Goal: Check status: Check status

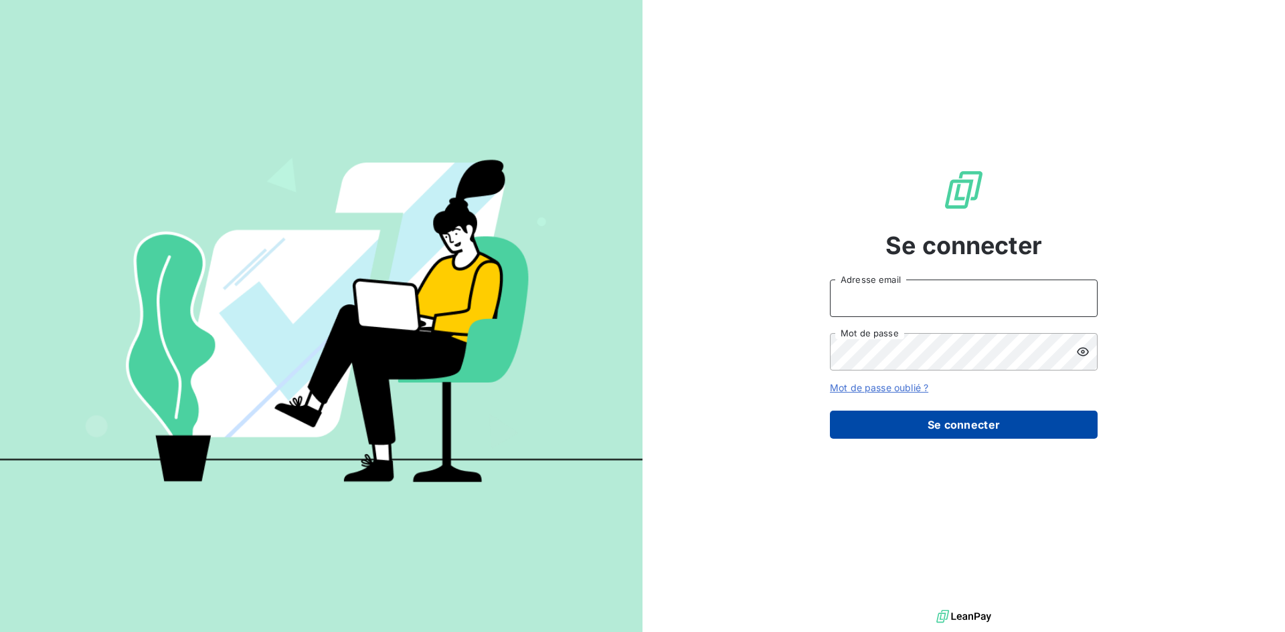
type input "[EMAIL_ADDRESS][DOMAIN_NAME]"
click at [923, 428] on button "Se connecter" at bounding box center [964, 425] width 268 height 28
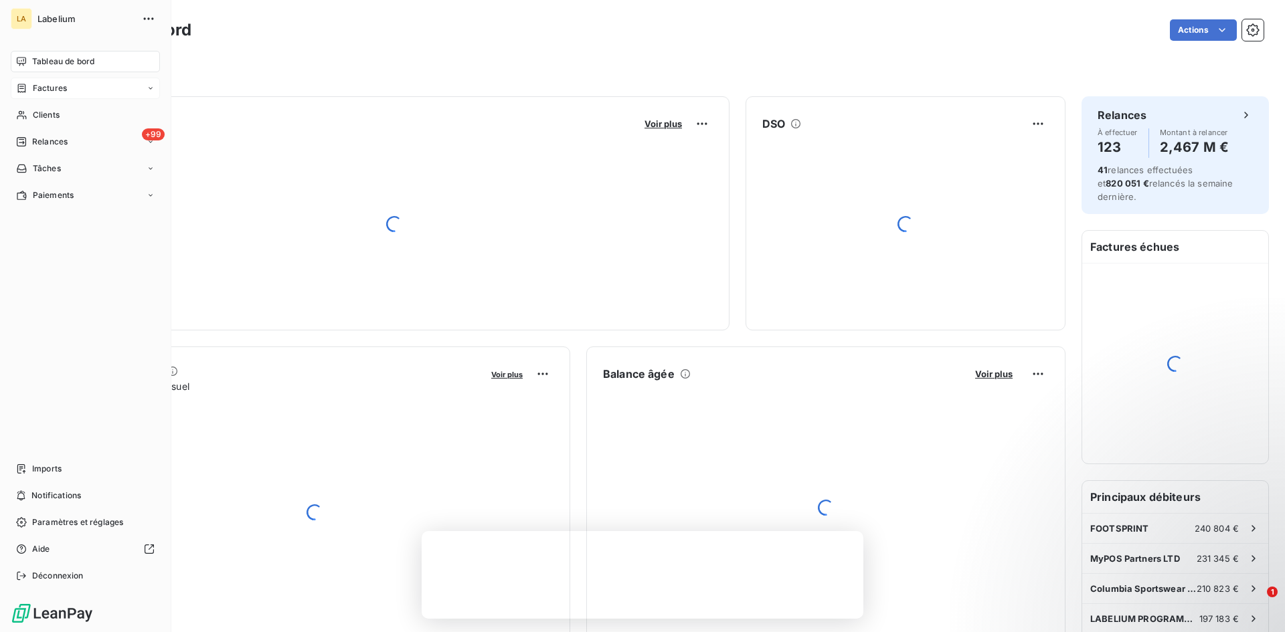
click at [60, 98] on div "Factures" at bounding box center [85, 88] width 149 height 21
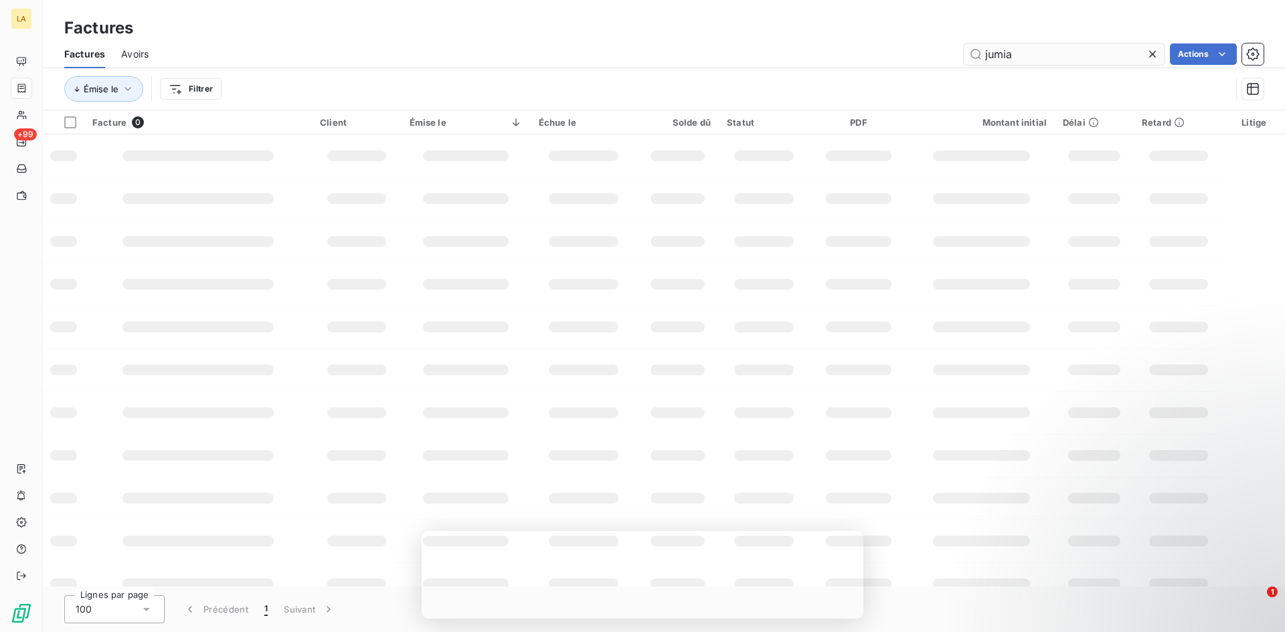
click at [1047, 54] on input "jumia" at bounding box center [1064, 53] width 201 height 21
type input "columbia"
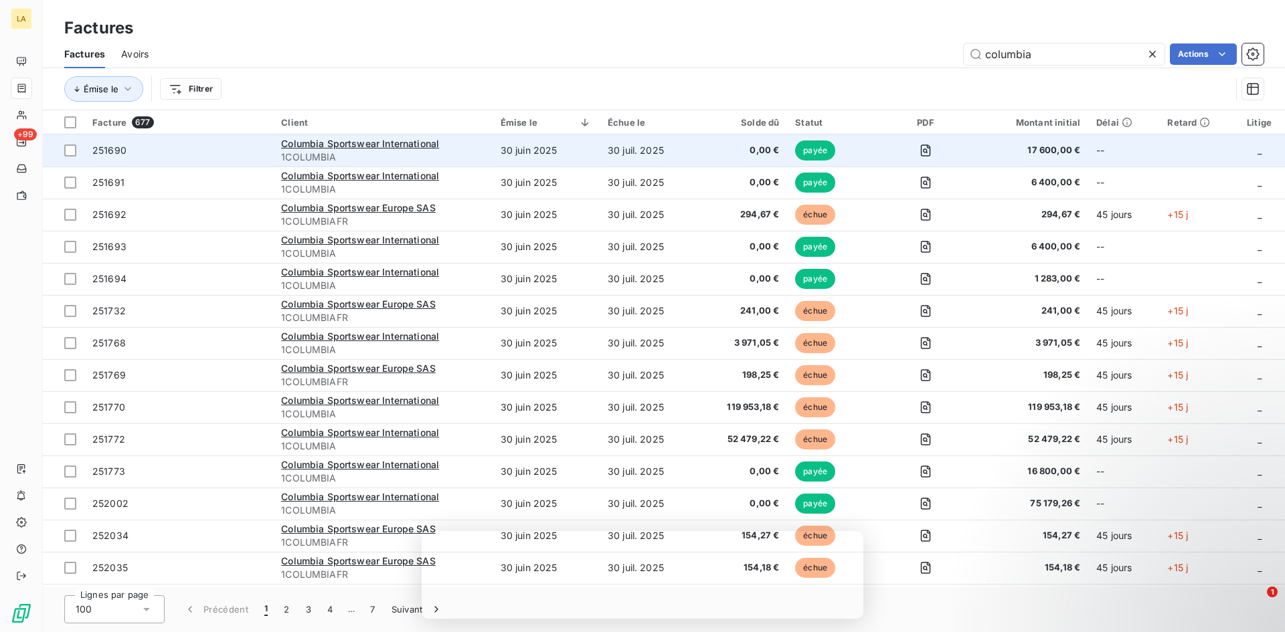
drag, startPoint x: 339, startPoint y: 144, endPoint x: 192, endPoint y: 151, distance: 146.7
click at [192, 151] on span "251690" at bounding box center [178, 150] width 173 height 13
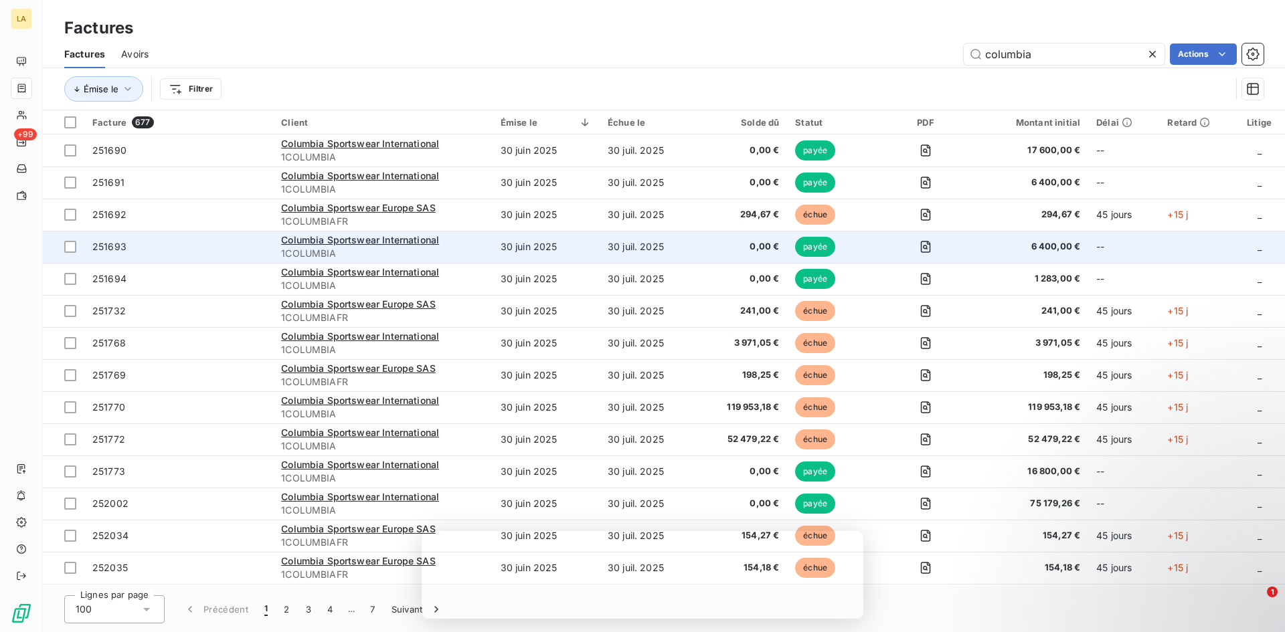
click at [456, 232] on td "Columbia Sportswear International 1COLUMBIA" at bounding box center [382, 247] width 219 height 32
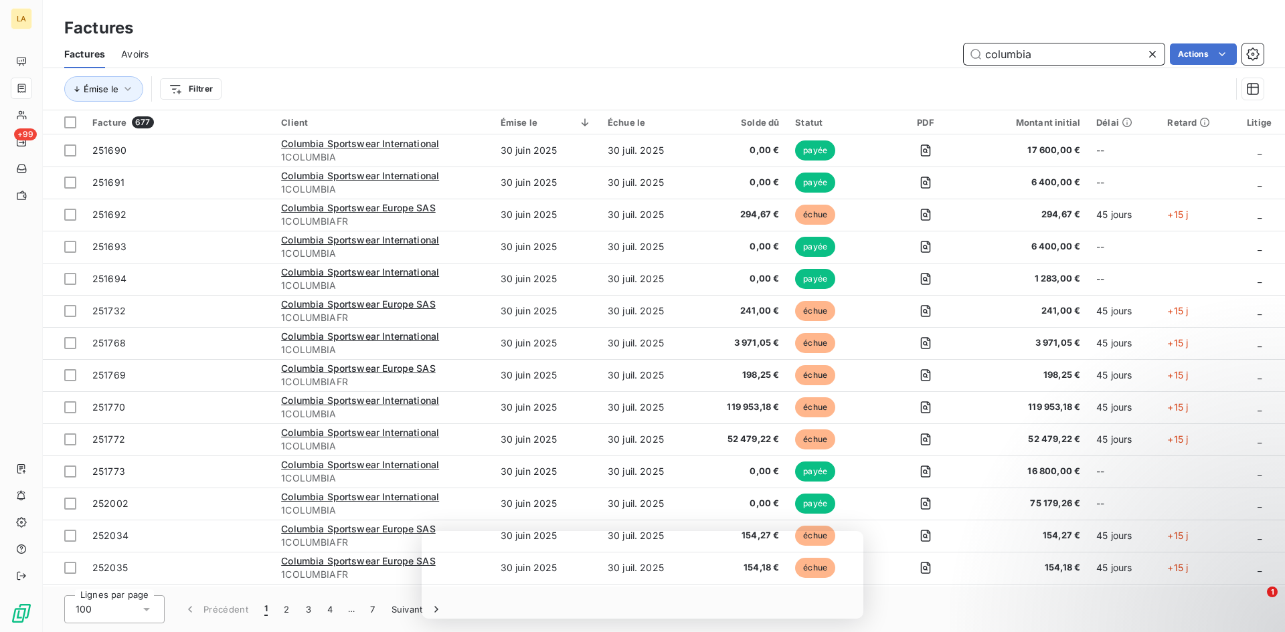
click at [994, 56] on input "columbia" at bounding box center [1064, 53] width 201 height 21
type input "manor"
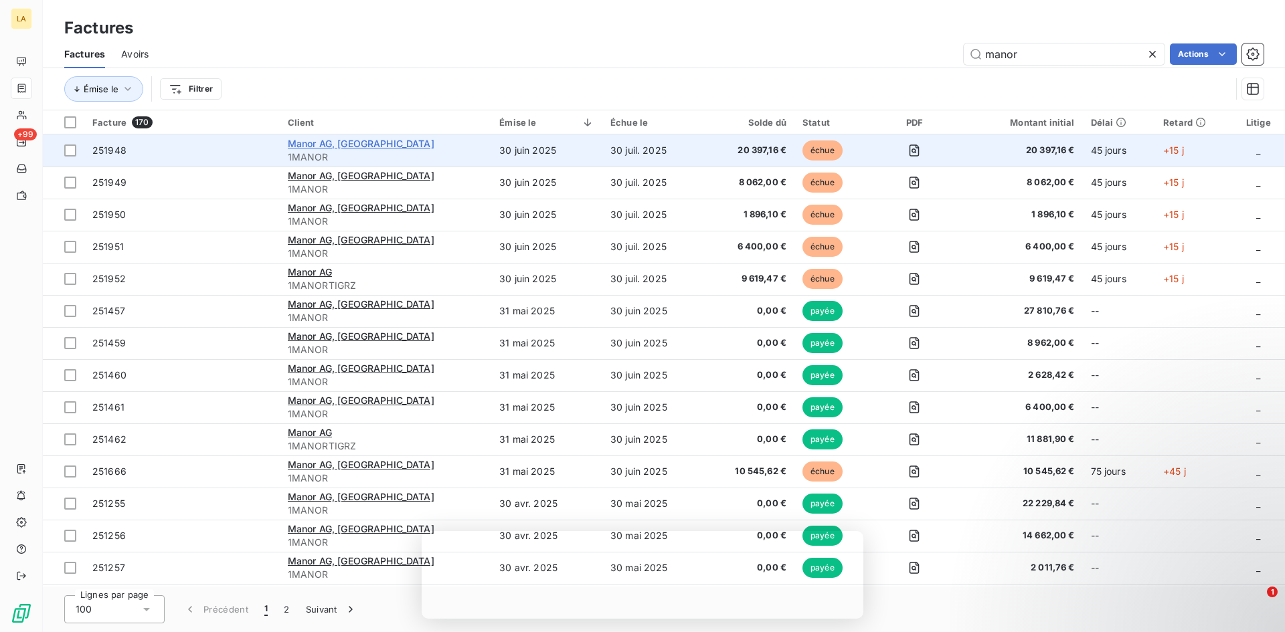
click at [344, 143] on span "Manor AG, [GEOGRAPHIC_DATA]" at bounding box center [361, 143] width 147 height 11
click at [178, 155] on span "251948" at bounding box center [181, 150] width 179 height 13
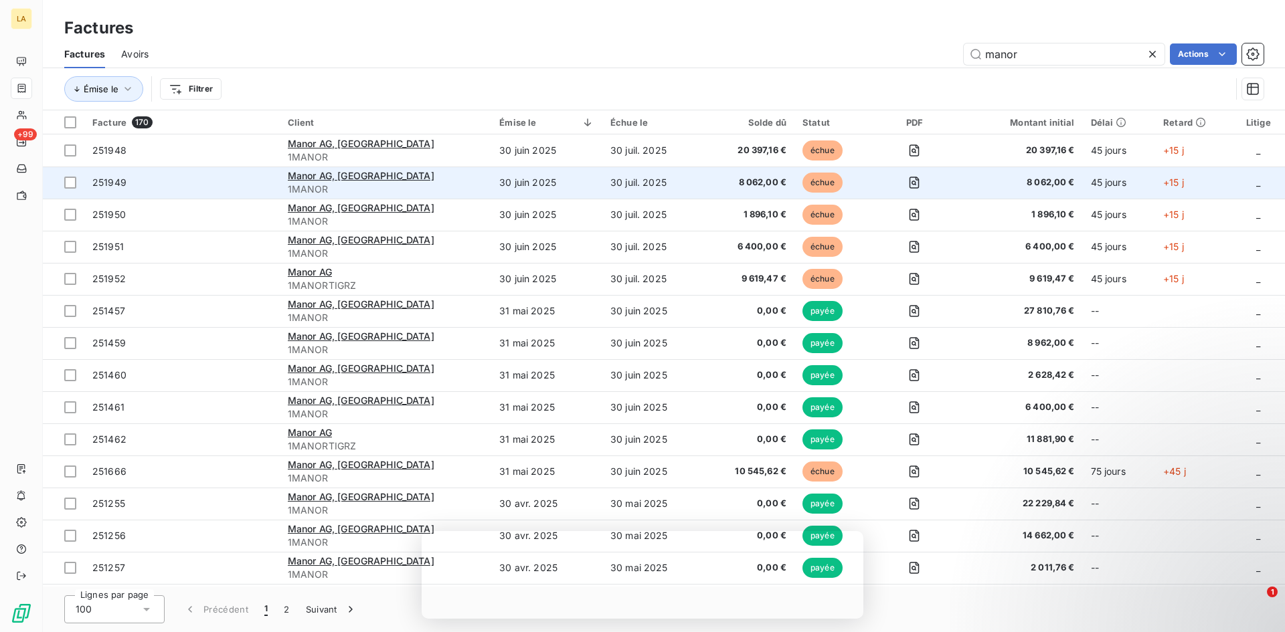
click at [152, 183] on span "251949" at bounding box center [181, 182] width 179 height 13
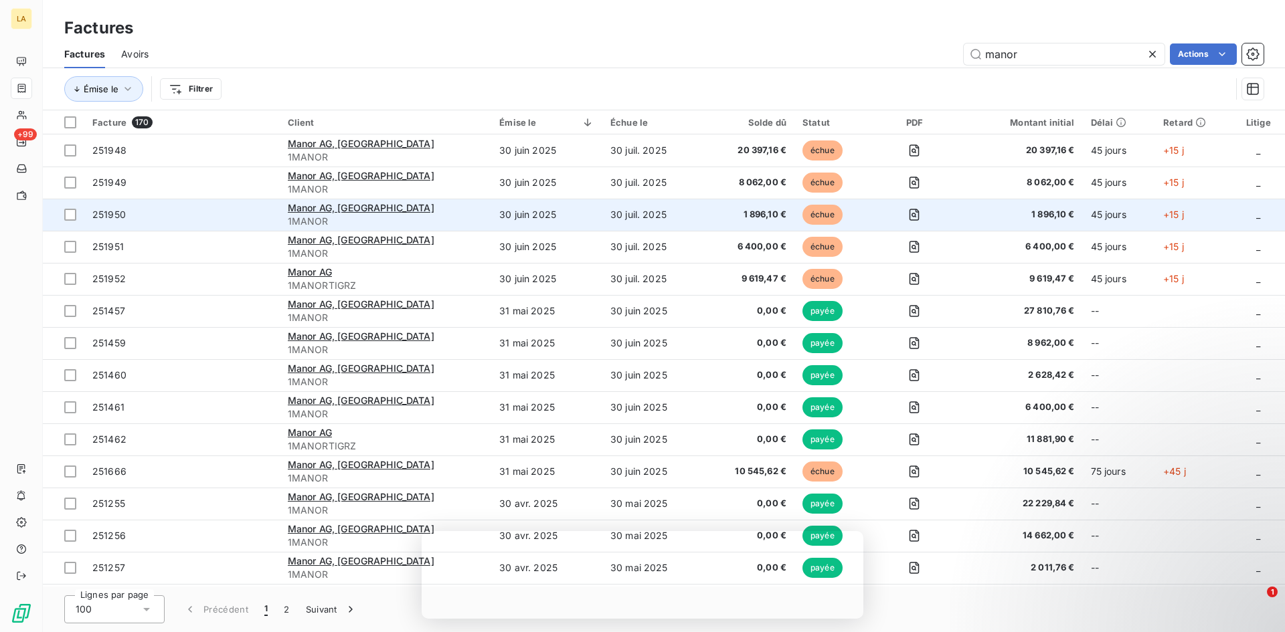
click at [138, 221] on span "251950" at bounding box center [181, 214] width 179 height 13
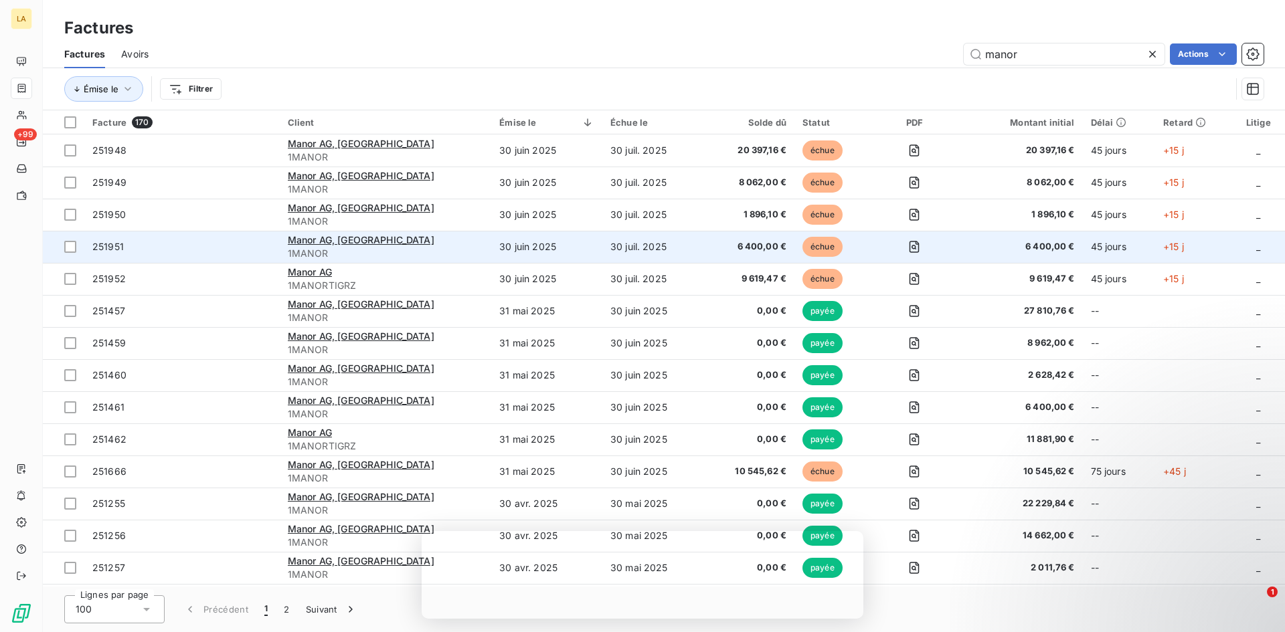
click at [196, 249] on span "251951" at bounding box center [181, 246] width 179 height 13
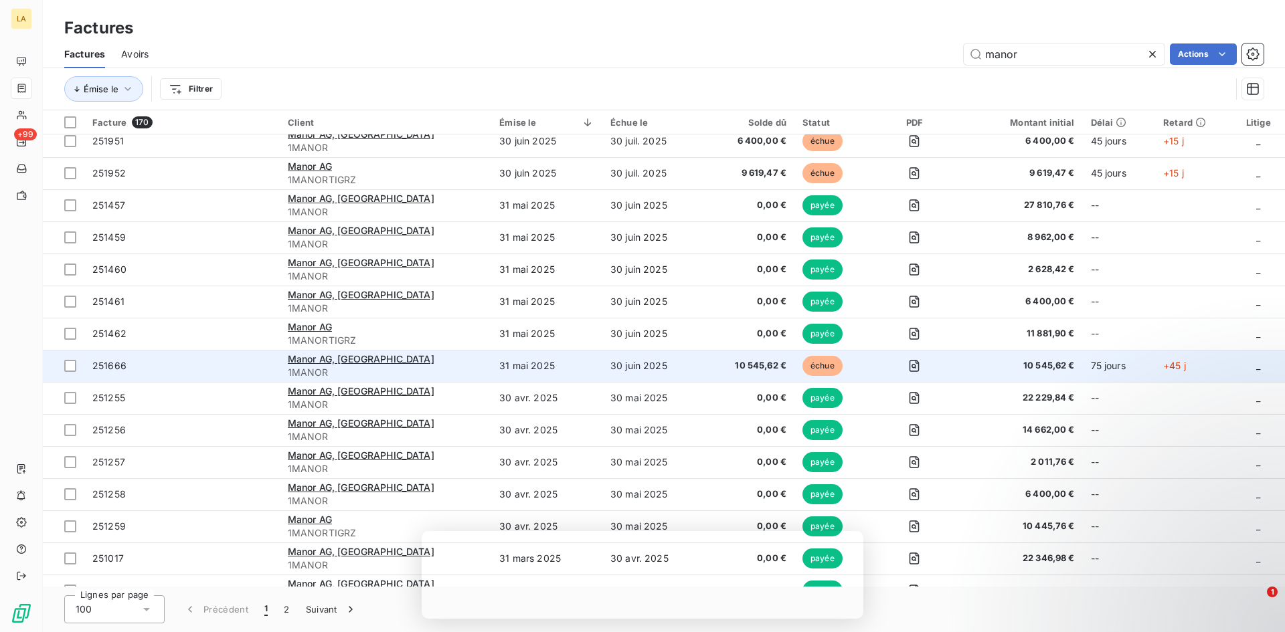
scroll to position [105, 0]
click at [199, 369] on span "251666" at bounding box center [181, 366] width 179 height 13
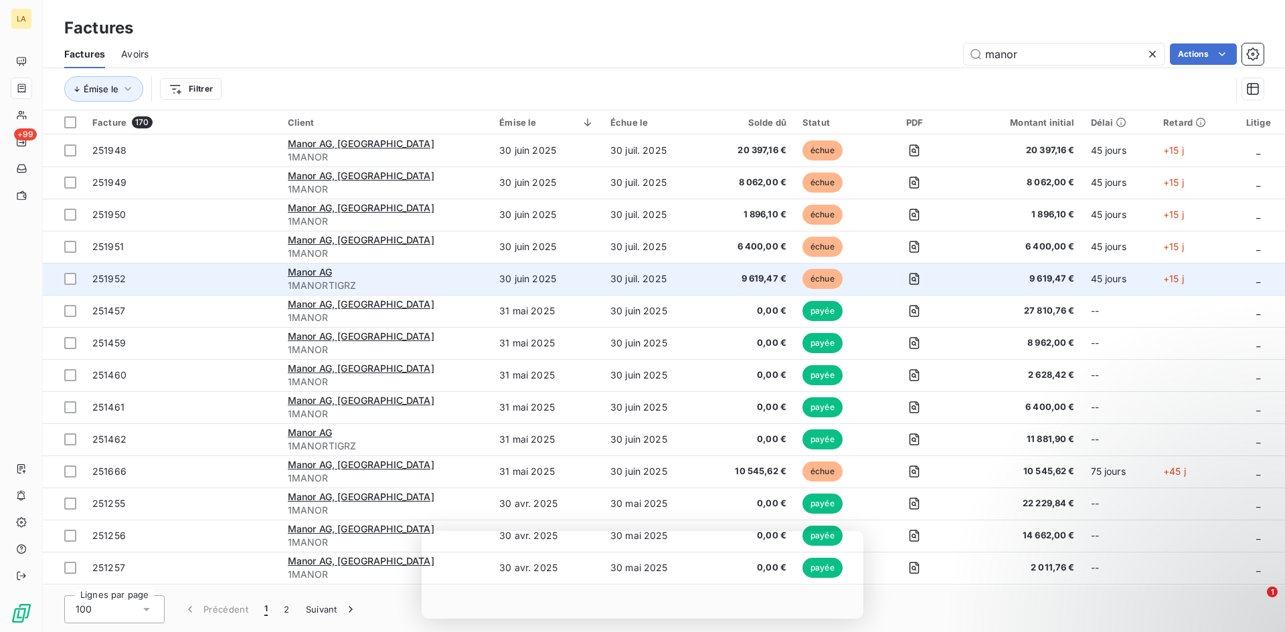
click at [231, 281] on span "251952" at bounding box center [181, 278] width 179 height 13
click at [223, 273] on span "251952" at bounding box center [181, 278] width 179 height 13
